Goal: Find specific page/section: Find specific page/section

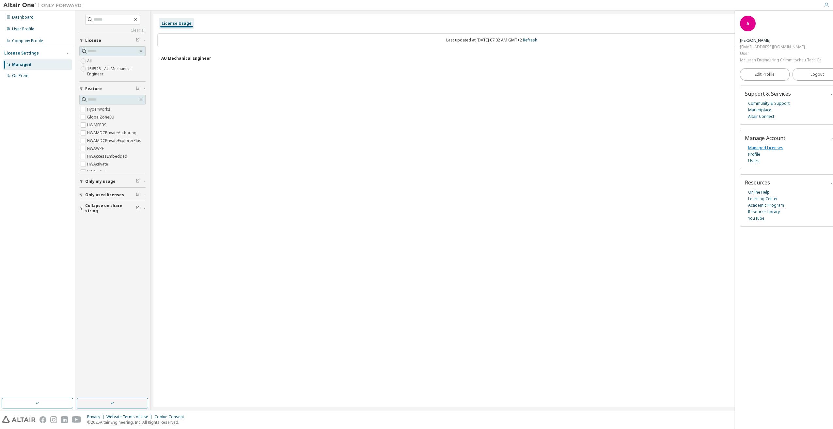
click at [759, 148] on link "Managed Licenses" at bounding box center [765, 148] width 35 height 7
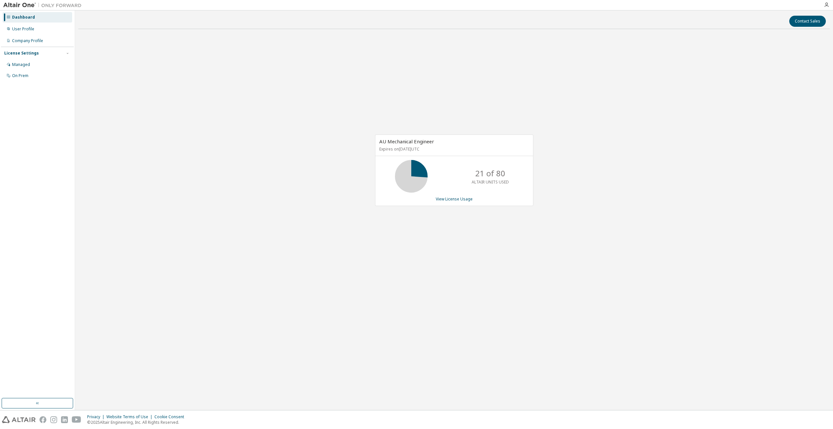
drag, startPoint x: 240, startPoint y: 163, endPoint x: 249, endPoint y: 160, distance: 9.7
click at [240, 163] on div "AU Mechanical Engineer Expires on December 15, 2025 UTC 21 of 80 ALTAIR UNITS U…" at bounding box center [453, 173] width 751 height 279
